Goal: Transaction & Acquisition: Purchase product/service

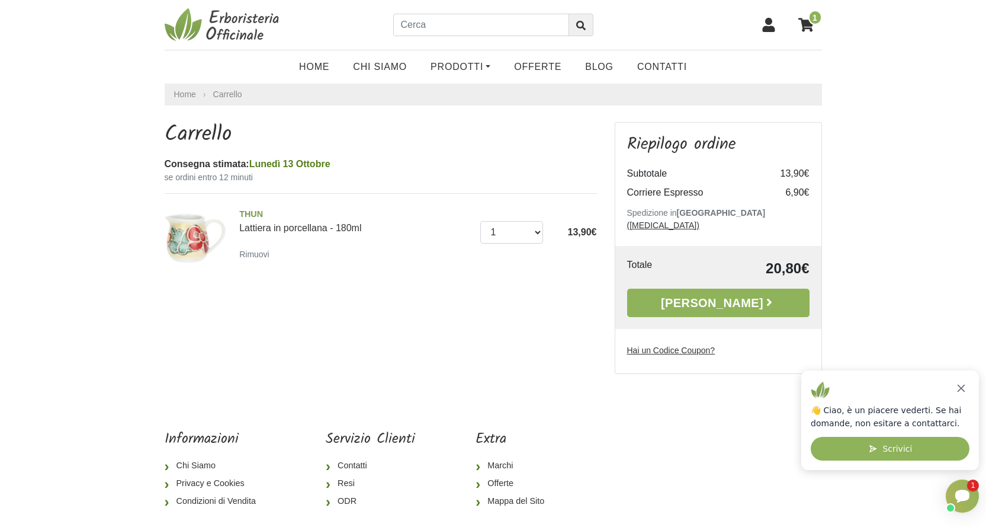
click at [674, 345] on u "Hai un Codice Coupon?" at bounding box center [671, 349] width 88 height 9
click at [0, 0] on input "Hai un Codice Coupon?" at bounding box center [0, 0] width 0 height 0
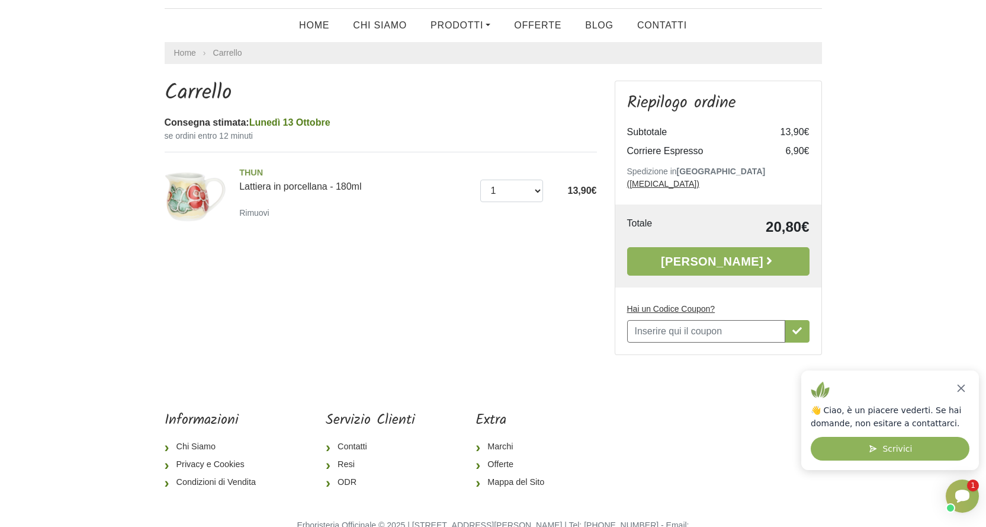
scroll to position [59, 0]
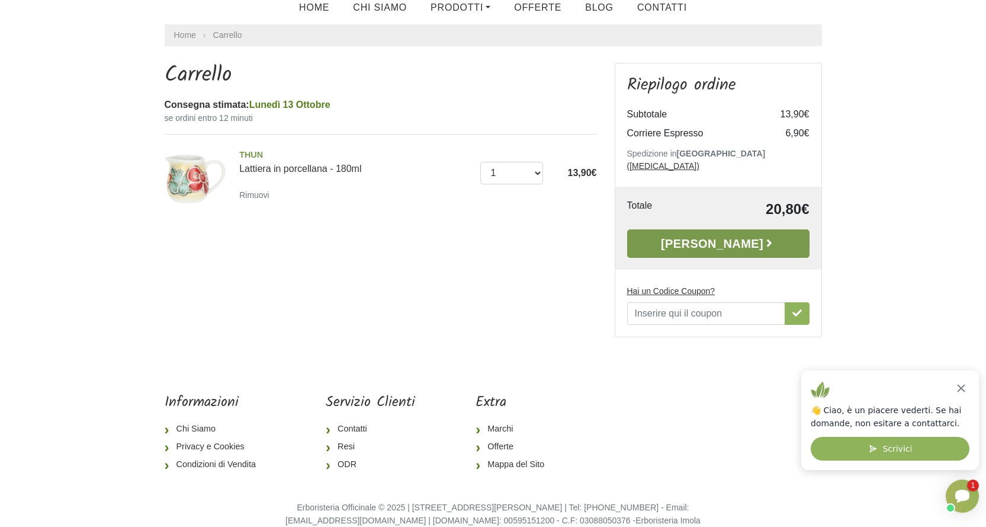
click at [730, 230] on link "Alla Cassa" at bounding box center [718, 243] width 182 height 28
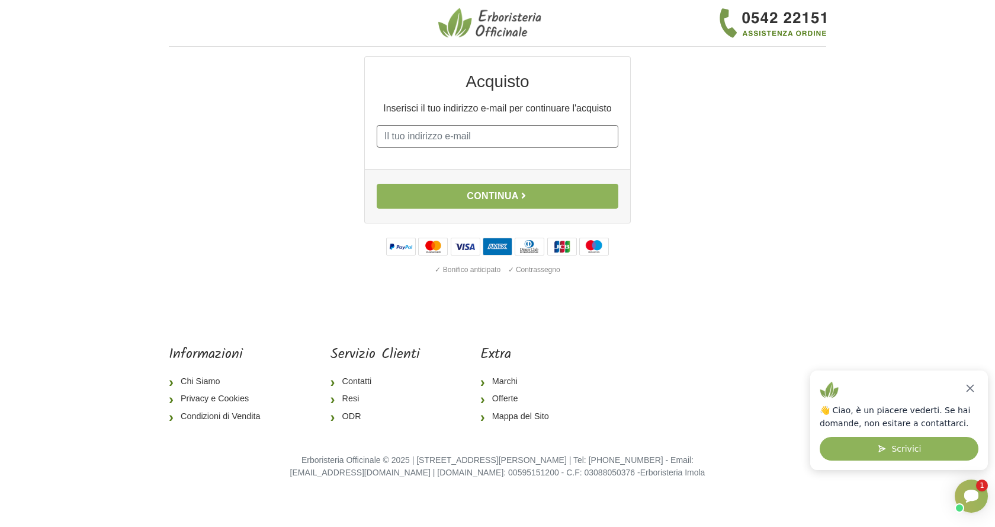
click at [440, 129] on input "E-mail" at bounding box center [498, 136] width 242 height 23
type input "eleo"
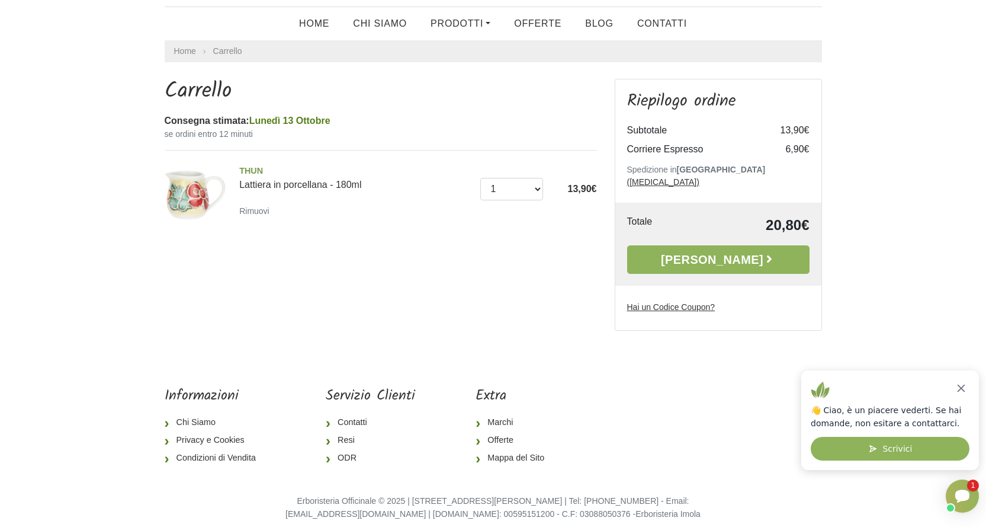
click at [651, 302] on u "Hai un Codice Coupon?" at bounding box center [671, 306] width 88 height 9
click at [0, 0] on input "Hai un Codice Coupon?" at bounding box center [0, 0] width 0 height 0
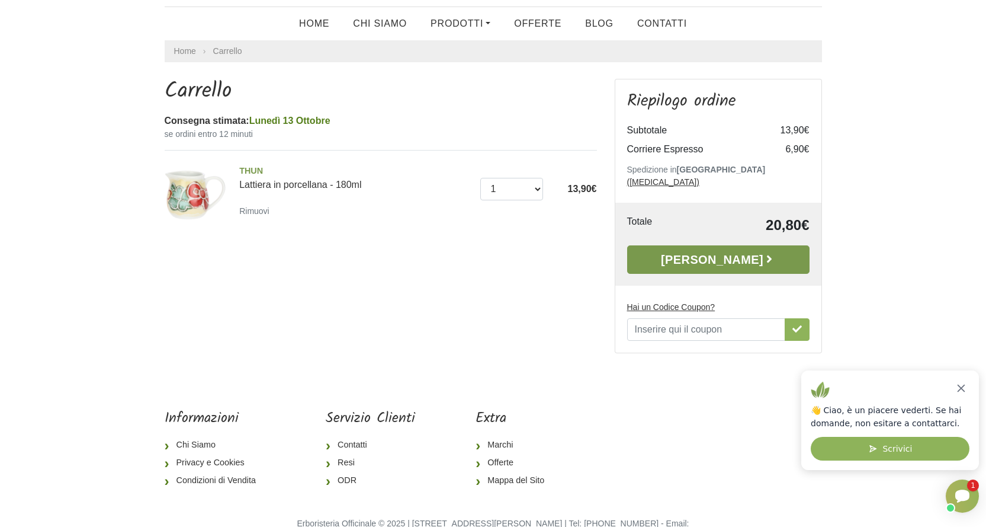
click at [729, 245] on link "Alla Cassa" at bounding box center [718, 259] width 182 height 28
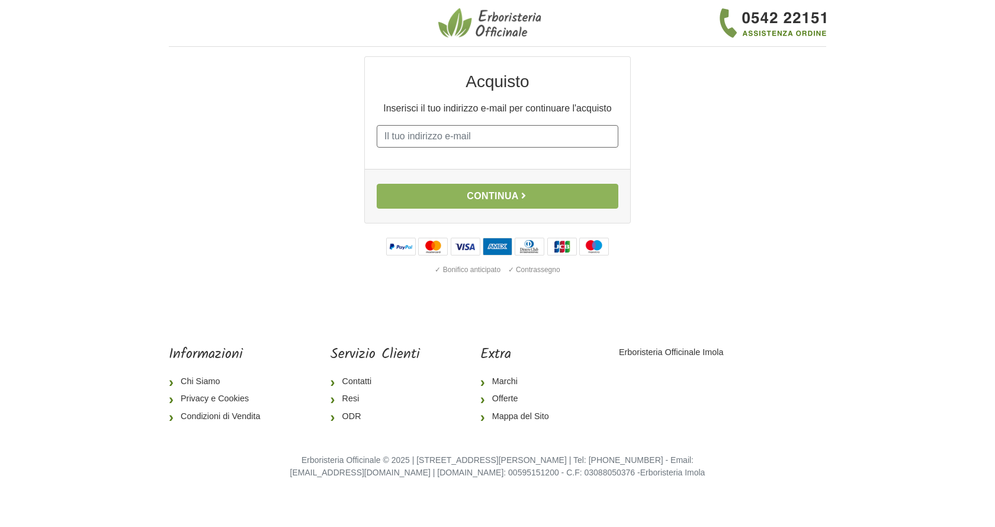
click at [464, 135] on input "E-mail" at bounding box center [498, 136] width 242 height 23
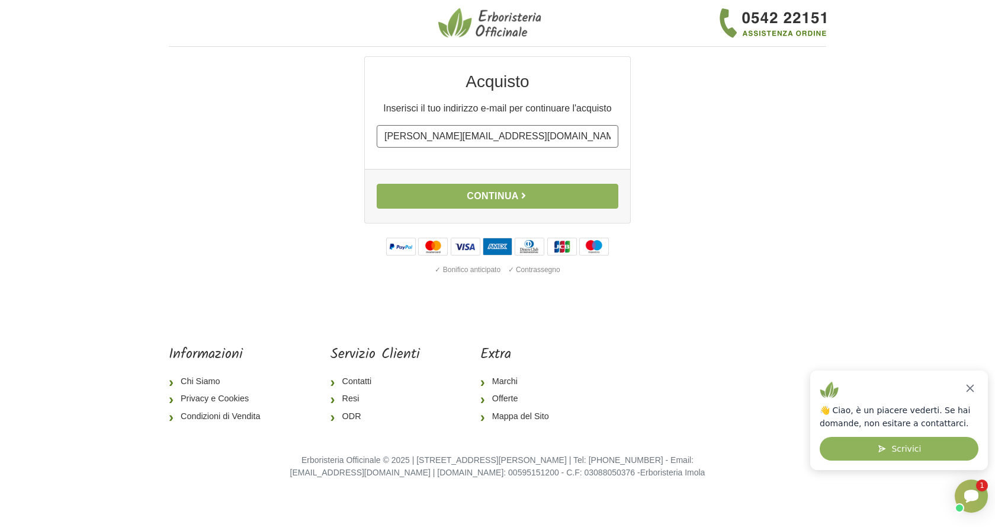
type input "[PERSON_NAME][EMAIL_ADDRESS][DOMAIN_NAME]"
click at [495, 198] on button "Continua" at bounding box center [498, 196] width 242 height 25
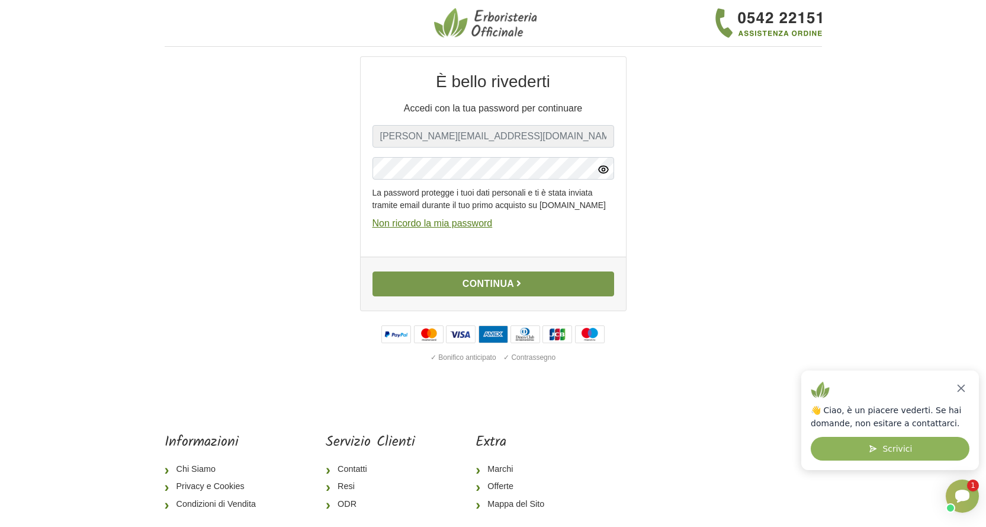
click at [460, 296] on button "Continua" at bounding box center [494, 283] width 242 height 25
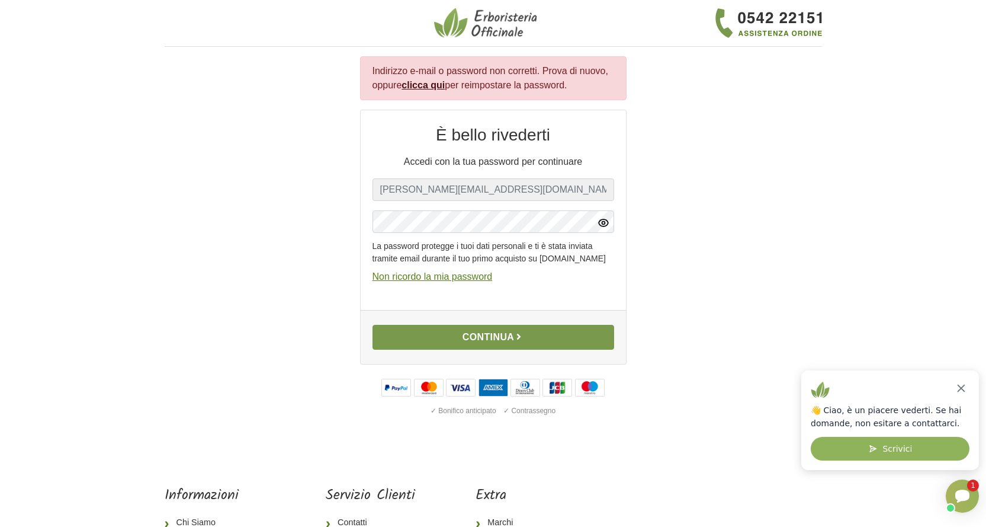
click at [507, 350] on button "Continua" at bounding box center [494, 337] width 242 height 25
